Goal: Find contact information: Find contact information

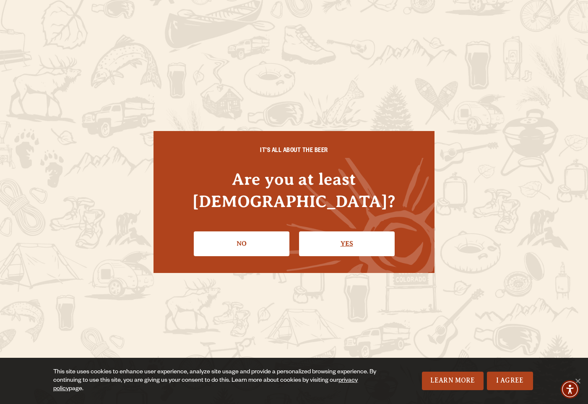
click at [331, 231] on link "Yes" at bounding box center [347, 243] width 96 height 24
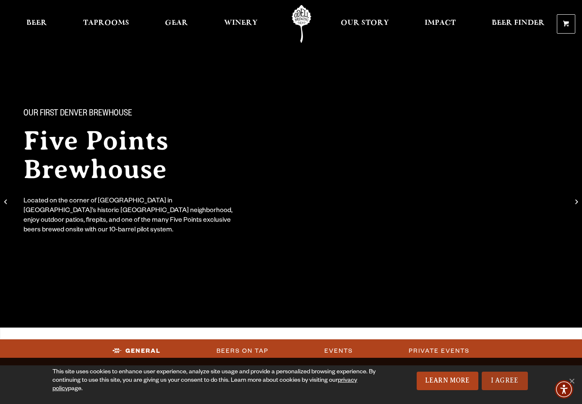
click at [502, 376] on link "I Agree" at bounding box center [505, 380] width 46 height 18
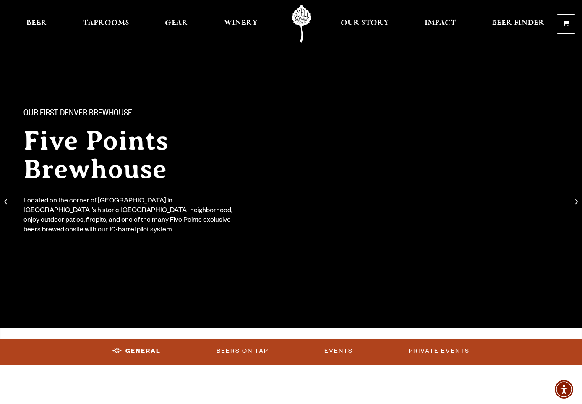
click at [233, 98] on div "Our First Denver Brewhouse Five Points Brewhouse Located on the corner of [GEOG…" at bounding box center [154, 165] width 282 height 167
click at [458, 110] on div "Our First Denver Brewhouse Five Points Brewhouse Located on the corner of [GEOG…" at bounding box center [291, 165] width 582 height 167
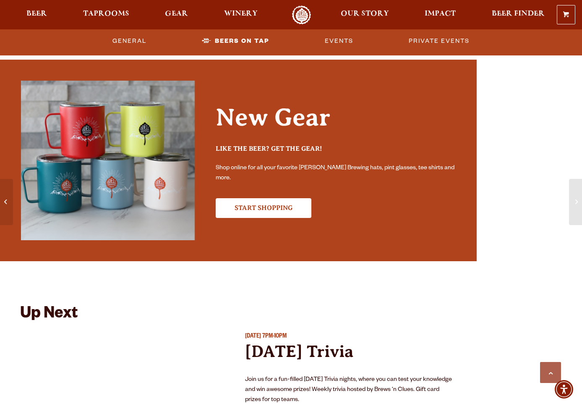
scroll to position [2265, 0]
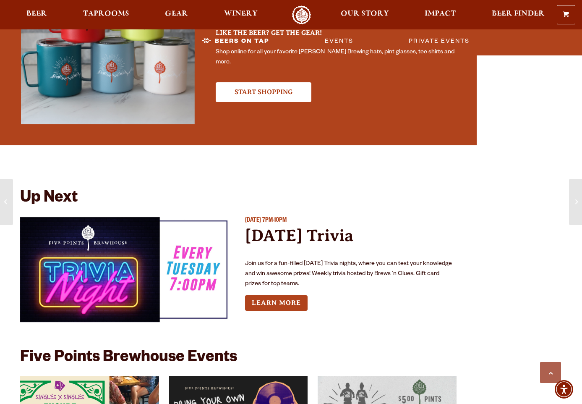
click at [284, 323] on div "[DATE] 7PM-10PM [DATE] Trivia Join us for a fun-filled [DATE] Trivia nights, wh…" at bounding box center [350, 272] width 211 height 112
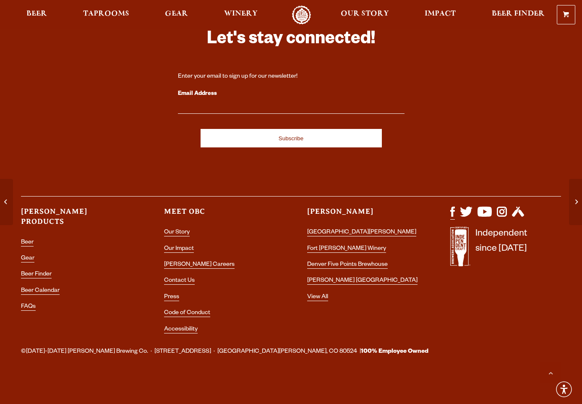
click at [453, 211] on img "Visit us on Facebook" at bounding box center [452, 211] width 5 height 10
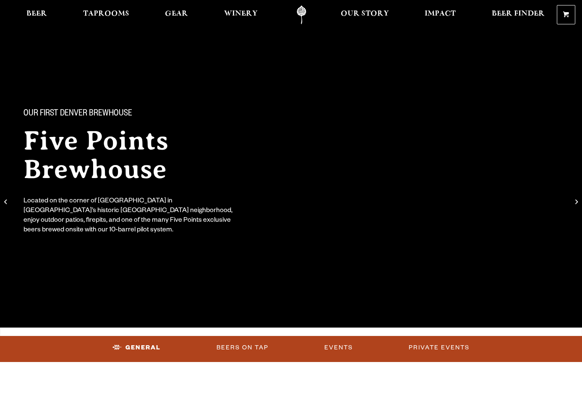
click at [351, 203] on div "Our First Denver Brewhouse Five Points Brewhouse Located on the corner of [GEOG…" at bounding box center [291, 165] width 582 height 167
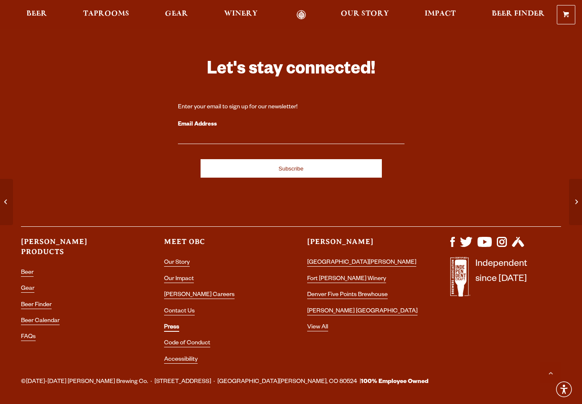
scroll to position [2850, 0]
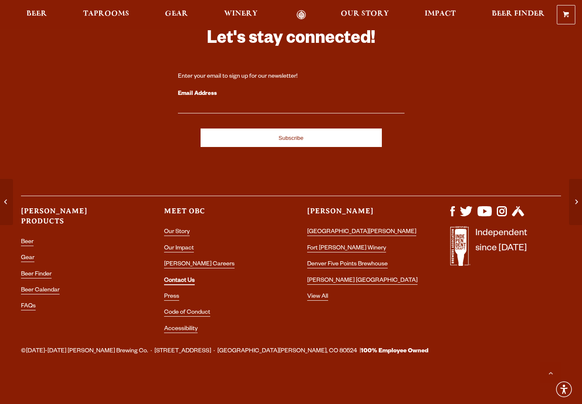
click at [175, 279] on link "Contact Us" at bounding box center [179, 281] width 31 height 8
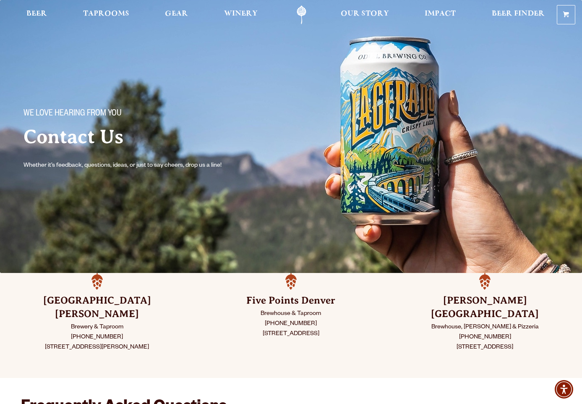
click at [199, 294] on div "Five Points Denver Brewhouse & Taproom [PHONE_NUMBER] [STREET_ADDRESS]" at bounding box center [291, 325] width 194 height 105
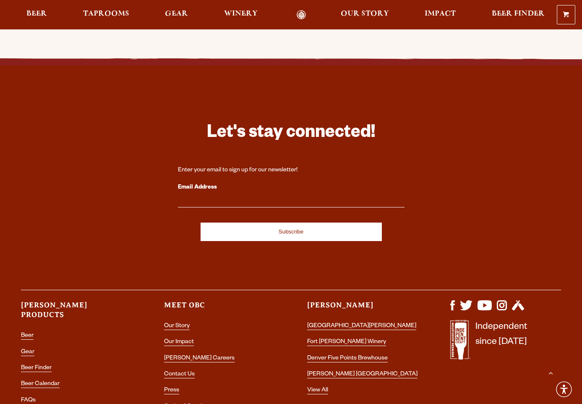
scroll to position [1579, 0]
